Goal: Navigation & Orientation: Understand site structure

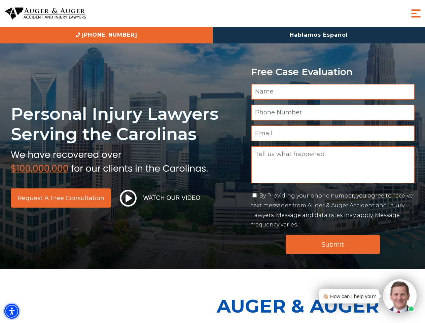
click at [12, 312] on img "Accessibility Menu" at bounding box center [11, 311] width 15 height 15
